Goal: Information Seeking & Learning: Learn about a topic

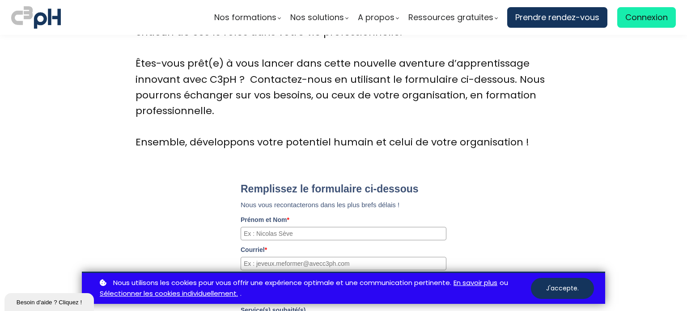
scroll to position [2864, 0]
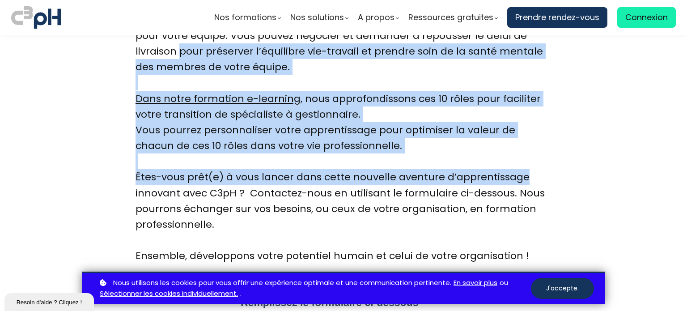
drag, startPoint x: 683, startPoint y: 171, endPoint x: 650, endPoint y: 129, distance: 53.9
click at [684, 25] on div "Nos formations Parcours gestionnaire Parcours employés" at bounding box center [343, 155] width 687 height 311
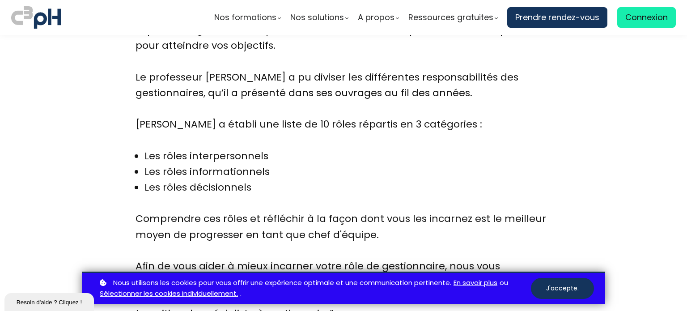
scroll to position [582, 0]
